Goal: Task Accomplishment & Management: Use online tool/utility

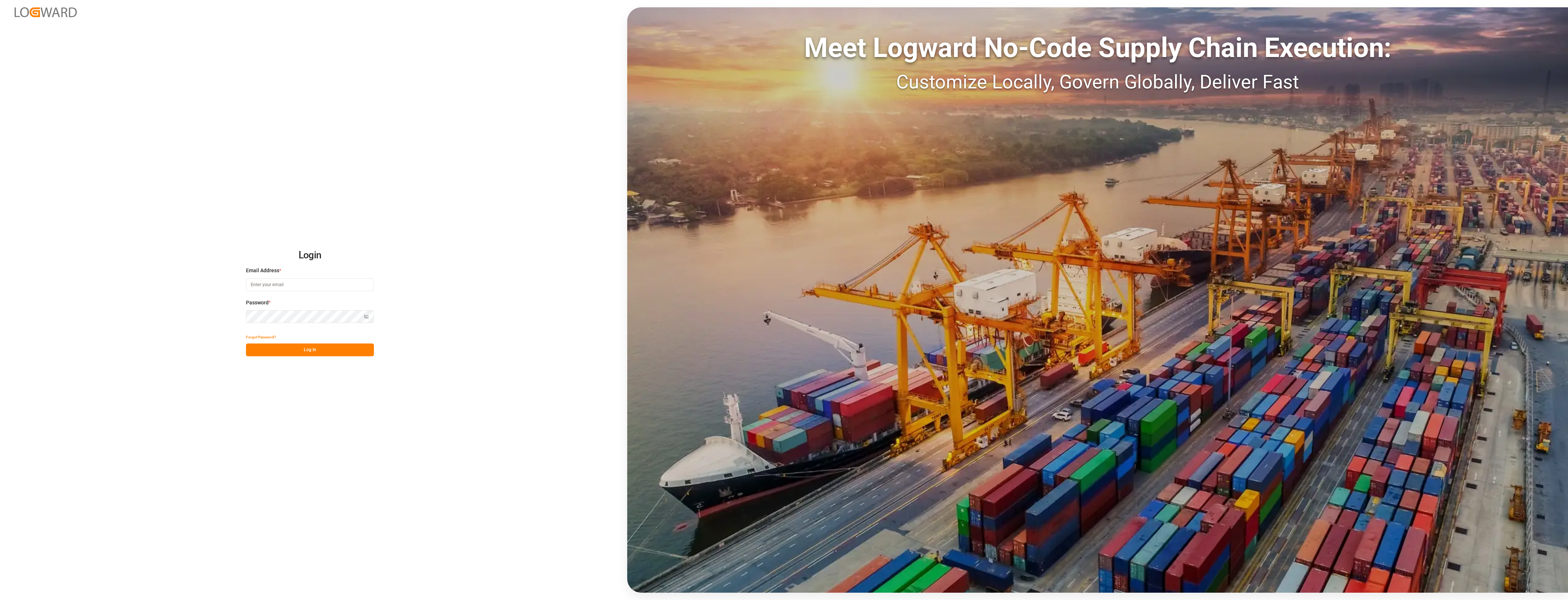
type input "[PERSON_NAME][EMAIL_ADDRESS][PERSON_NAME][DOMAIN_NAME]"
click at [313, 351] on button "Log In" at bounding box center [310, 349] width 128 height 13
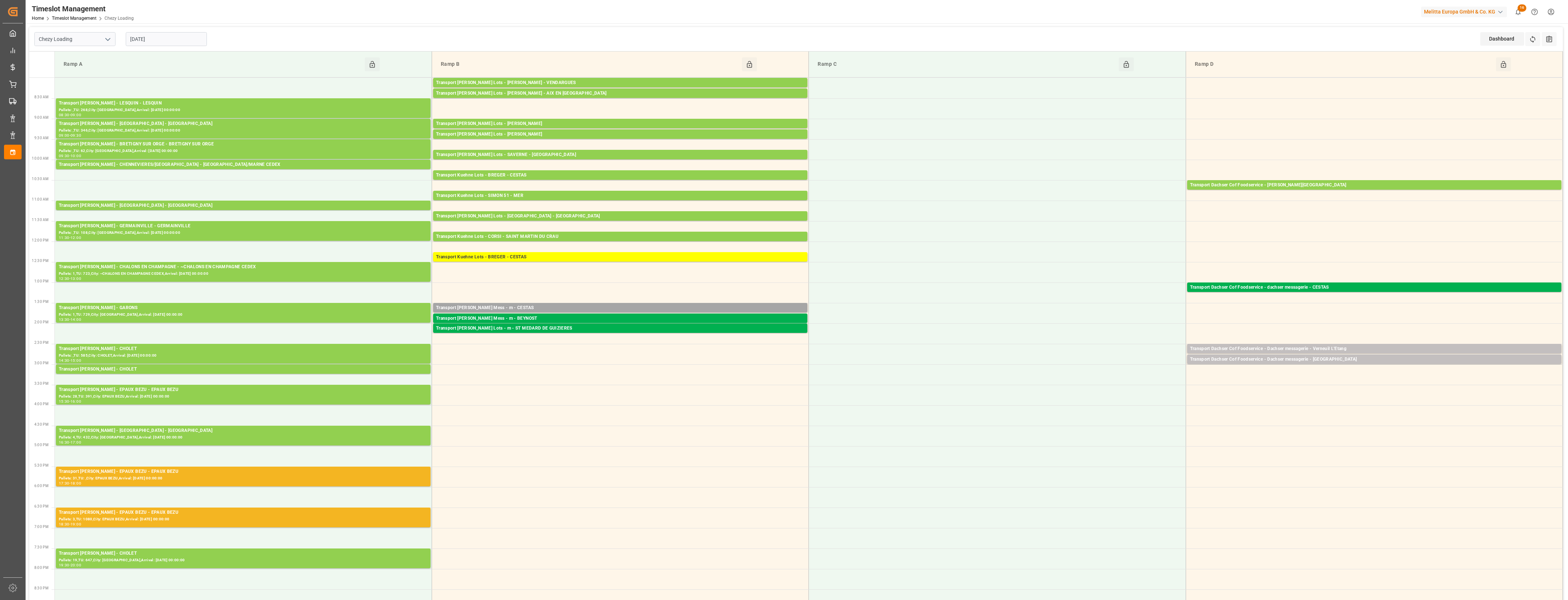
click at [108, 38] on icon "open menu" at bounding box center [107, 39] width 9 height 9
click at [81, 72] on div "Chezy Unloading" at bounding box center [75, 71] width 80 height 16
type input "Chezy Unloading"
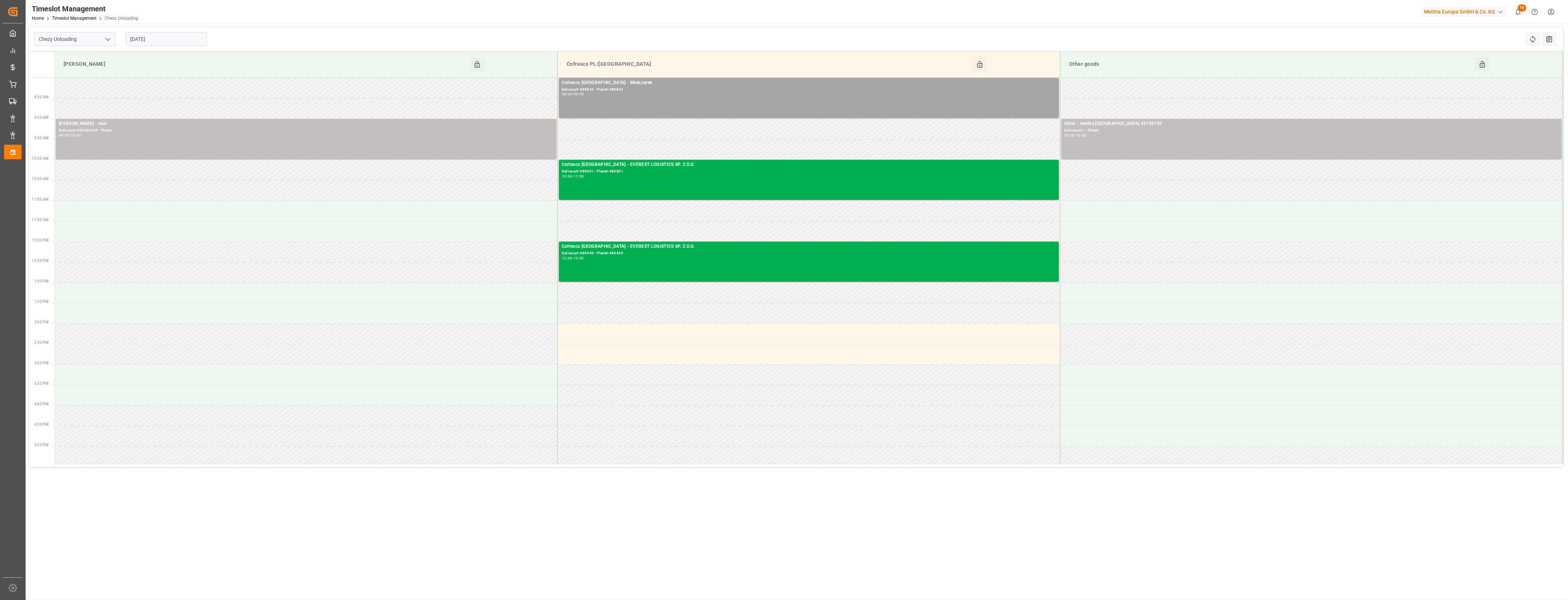
click at [172, 35] on input "[DATE]" at bounding box center [166, 39] width 81 height 14
click at [150, 142] on span "30" at bounding box center [149, 140] width 5 height 5
type input "[DATE]"
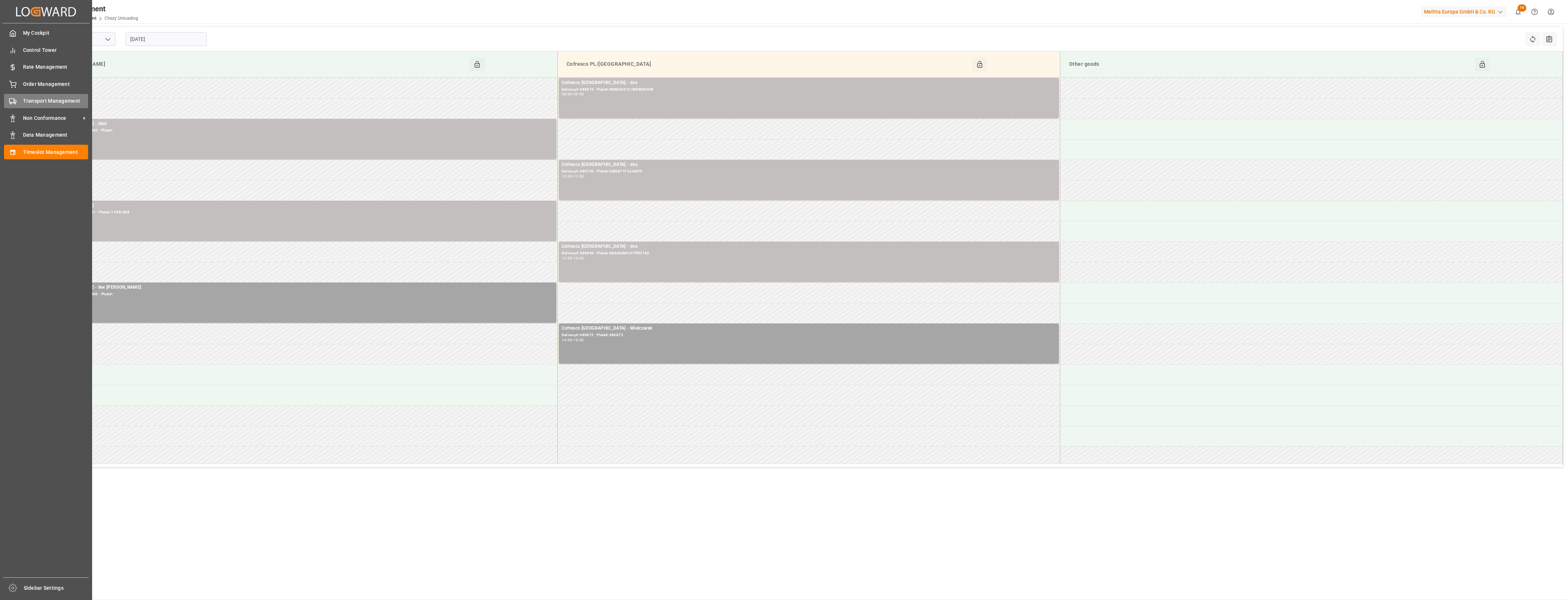
click at [13, 102] on icon at bounding box center [13, 101] width 7 height 7
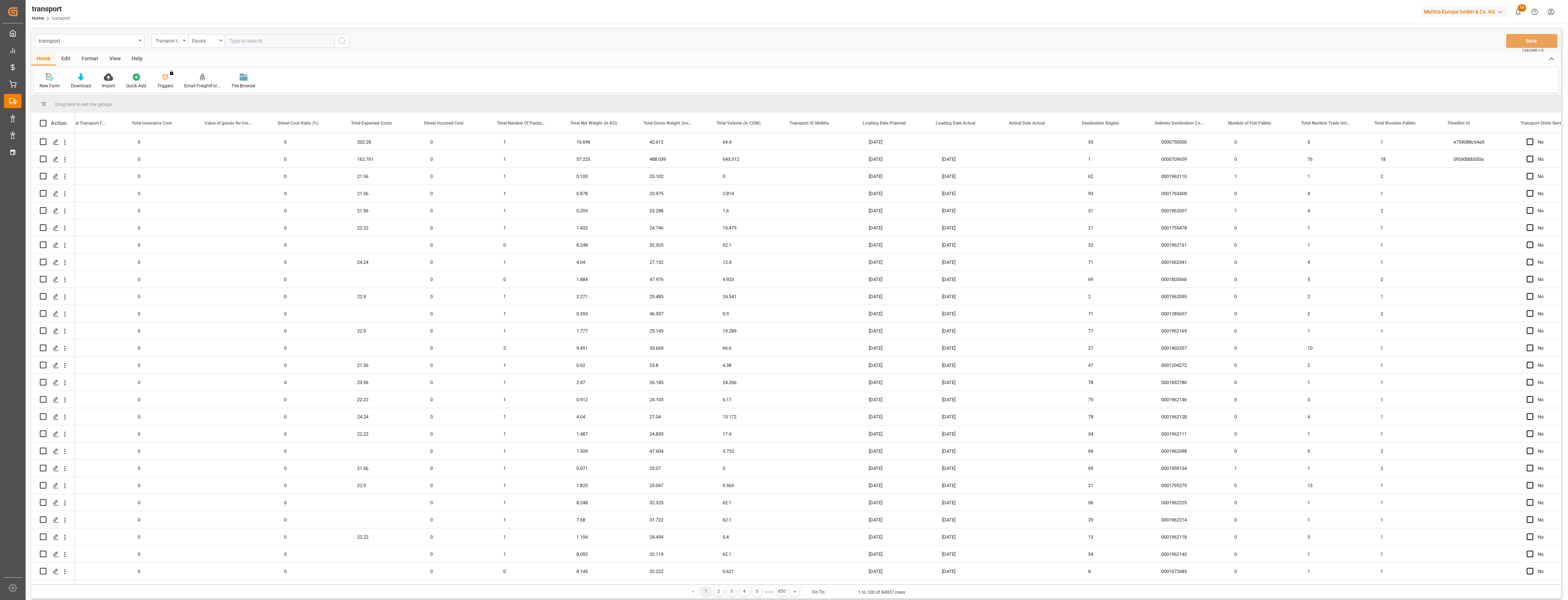
scroll to position [0, 689]
click at [980, 123] on span at bounding box center [982, 123] width 7 height 7
click at [1027, 125] on span "filter" at bounding box center [1024, 124] width 7 height 7
click at [1048, 161] on input "date" at bounding box center [1015, 163] width 72 height 15
type input "[DATE]"
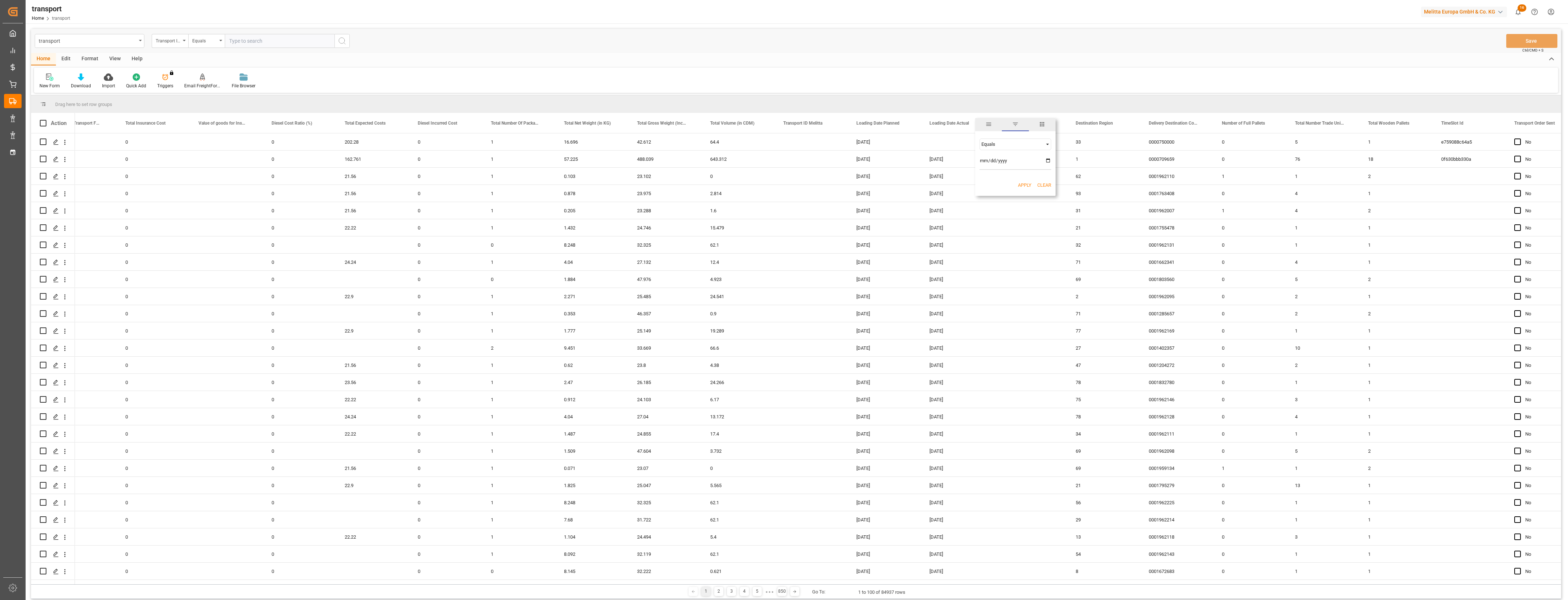
click at [1021, 182] on button "Apply" at bounding box center [1025, 185] width 14 height 7
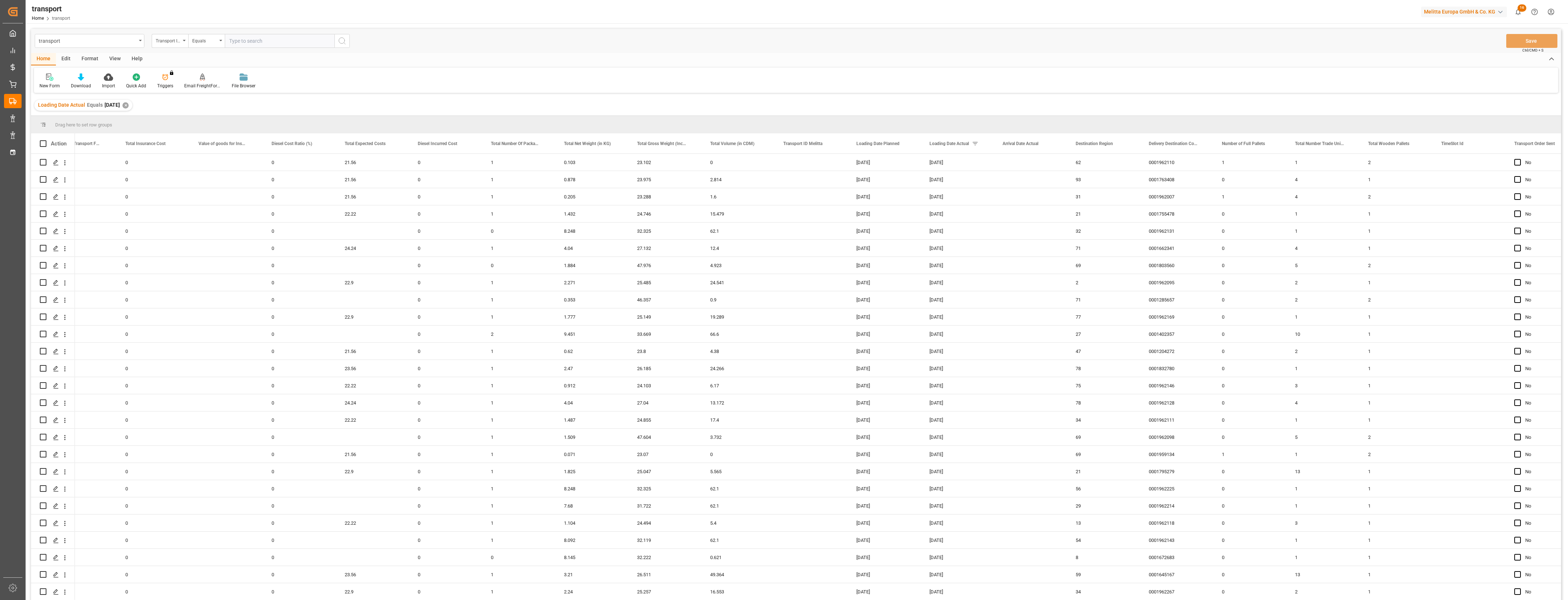
click at [1563, 437] on main "transport Transport ID Logward Equals Save Ctrl/CMD + S Home Edit Format View H…" at bounding box center [796, 324] width 1541 height 591
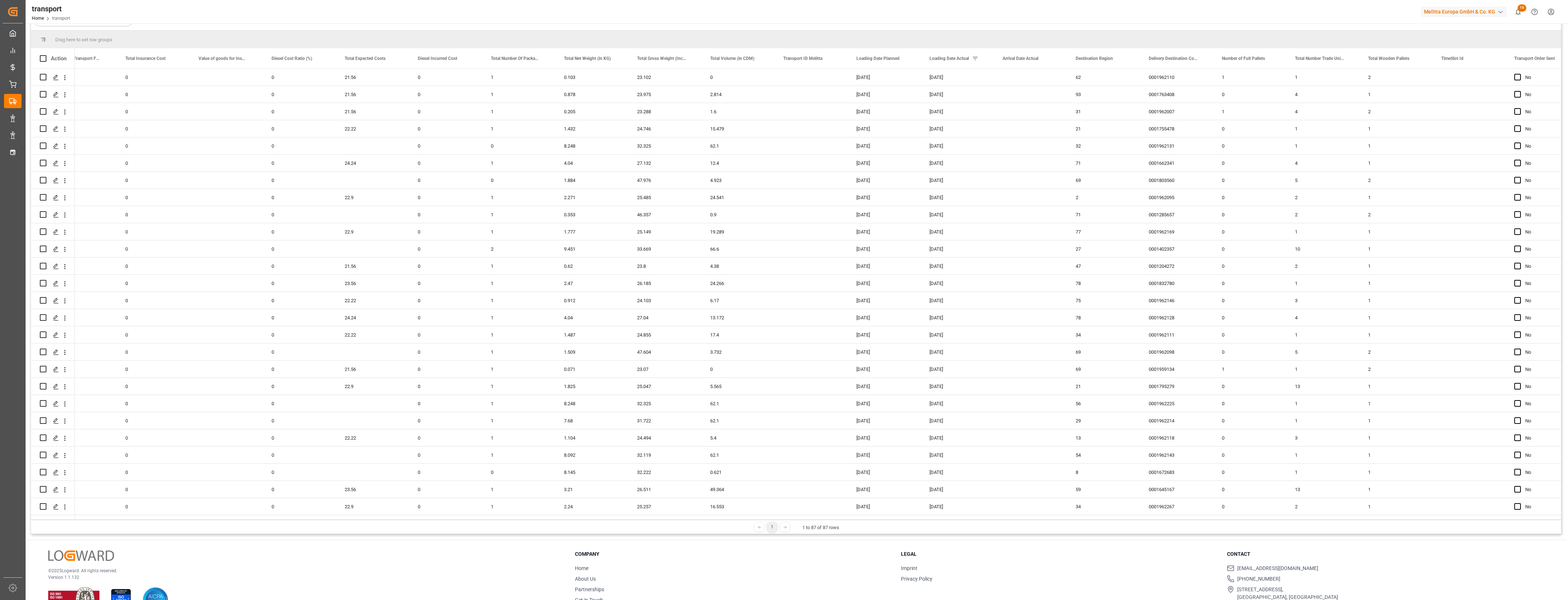
scroll to position [108, 0]
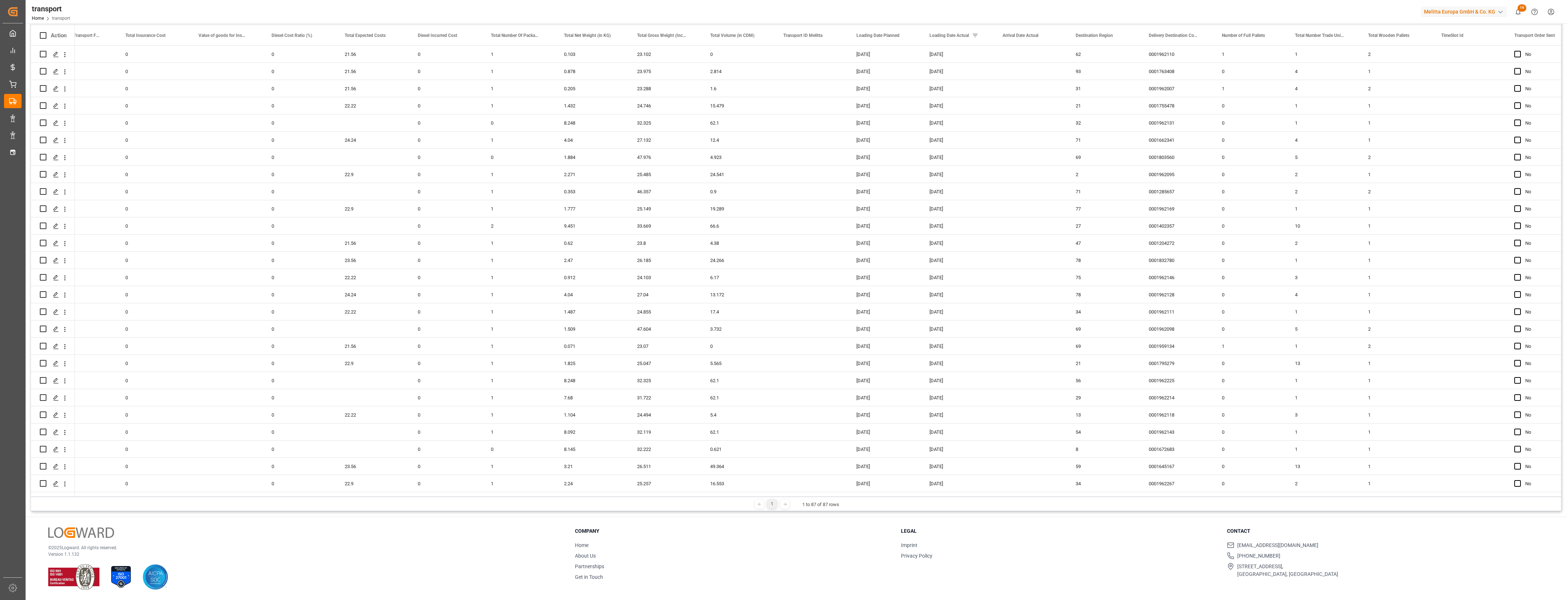
drag, startPoint x: 512, startPoint y: 496, endPoint x: 374, endPoint y: 502, distance: 138.1
click at [374, 502] on div "1 1 to 87 of 87 rows" at bounding box center [796, 504] width 1530 height 15
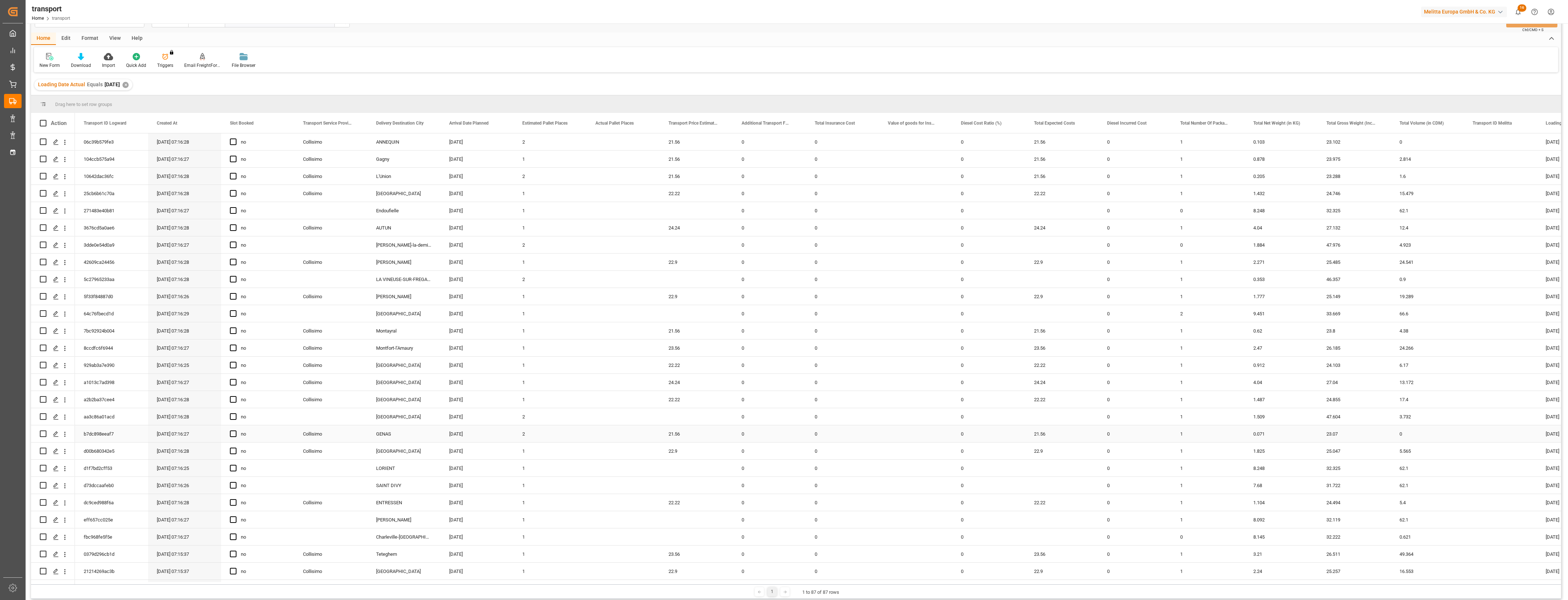
scroll to position [16, 0]
click at [611, 139] on div "Press SPACE to select this row." at bounding box center [623, 145] width 73 height 16
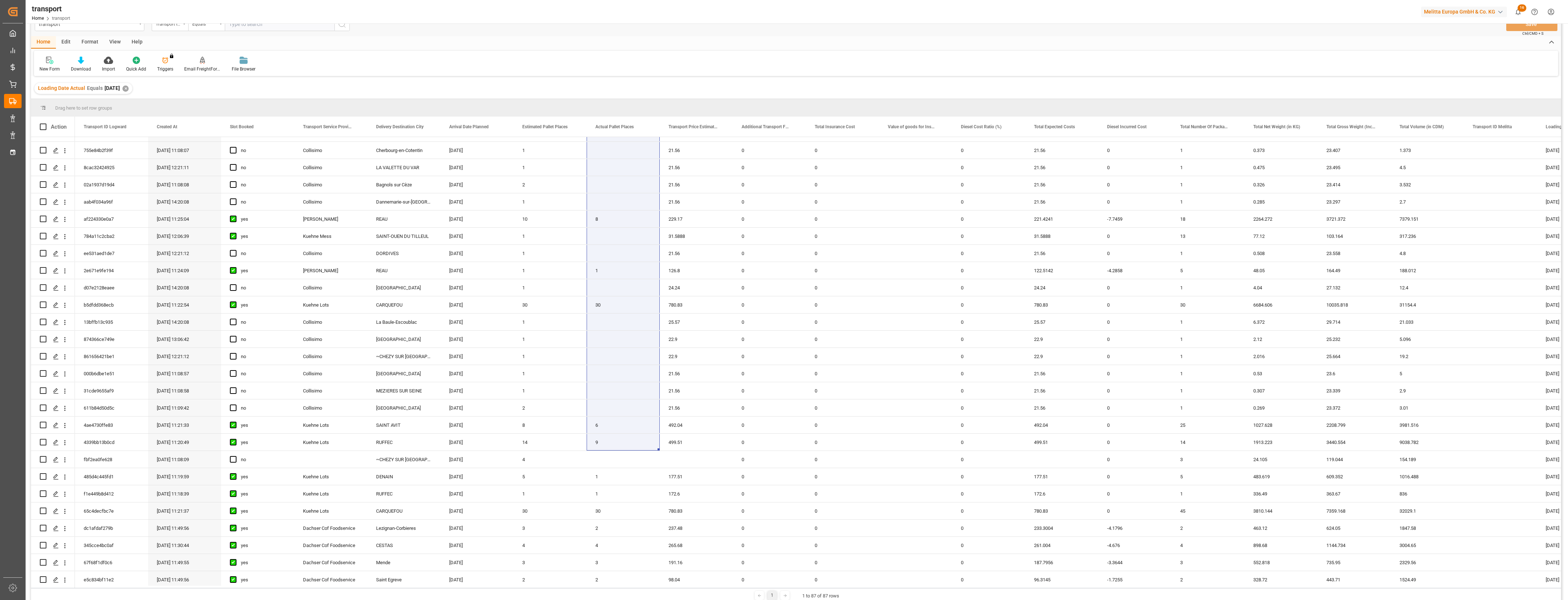
scroll to position [1048, 0]
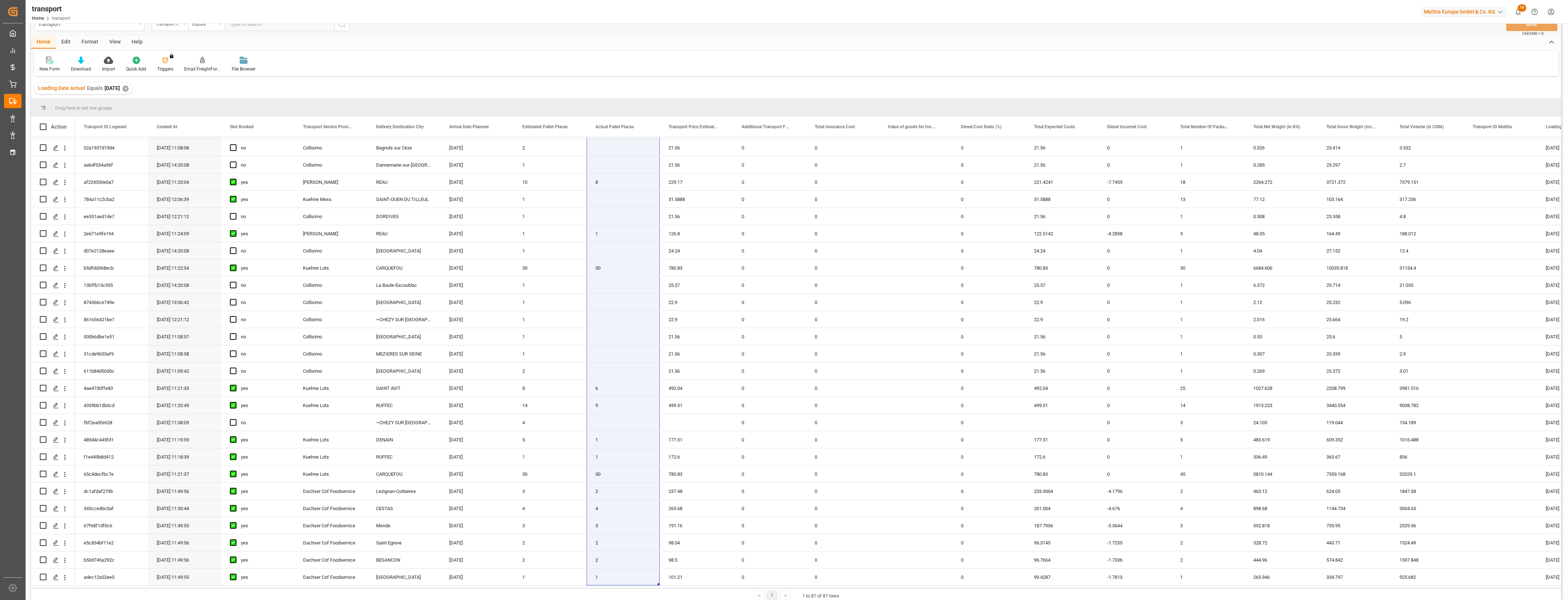
drag, startPoint x: 636, startPoint y: 145, endPoint x: 624, endPoint y: 599, distance: 454.2
click at [624, 599] on div "Drag here to set row groups Drag here to set column labels Action Transport Pri…" at bounding box center [796, 351] width 1530 height 504
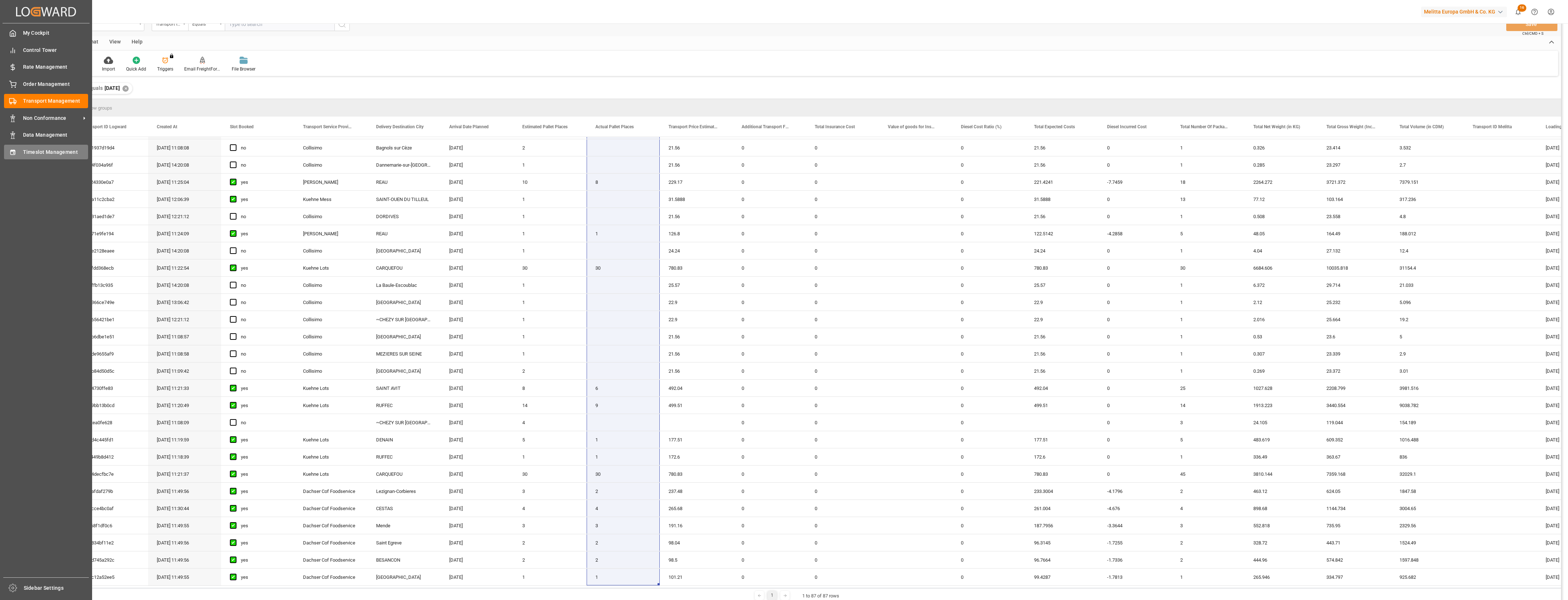
click at [24, 156] on span "Timeslot Management" at bounding box center [55, 152] width 65 height 8
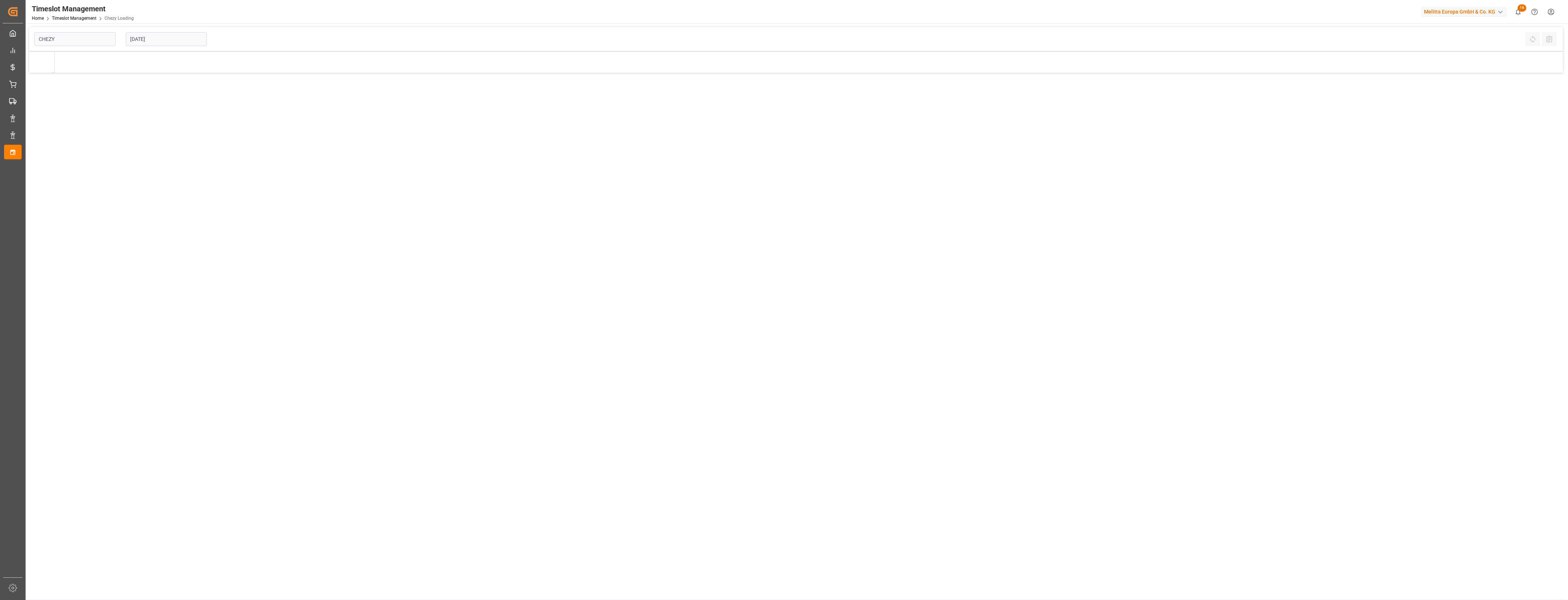
type input "Chezy Loading"
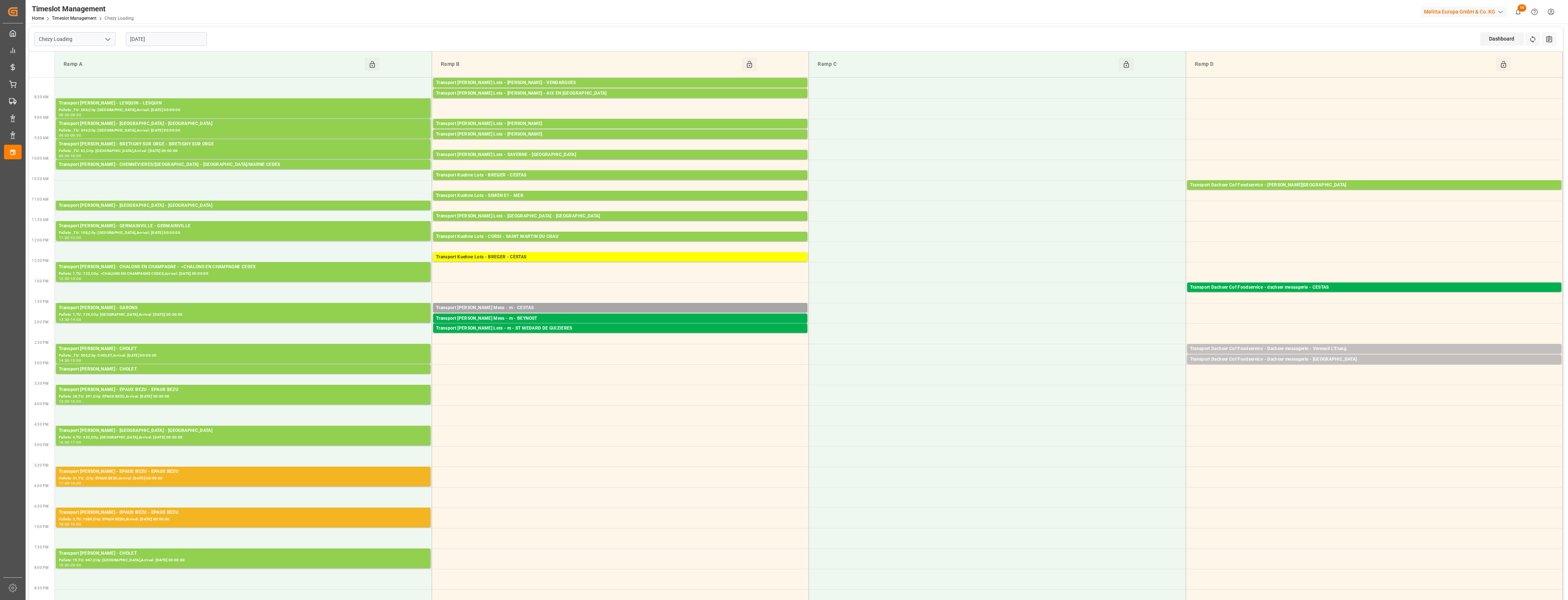
click at [172, 35] on input "[DATE]" at bounding box center [166, 39] width 81 height 14
click at [152, 140] on div "30" at bounding box center [150, 140] width 9 height 9
type input "[DATE]"
